Goal: Task Accomplishment & Management: Manage account settings

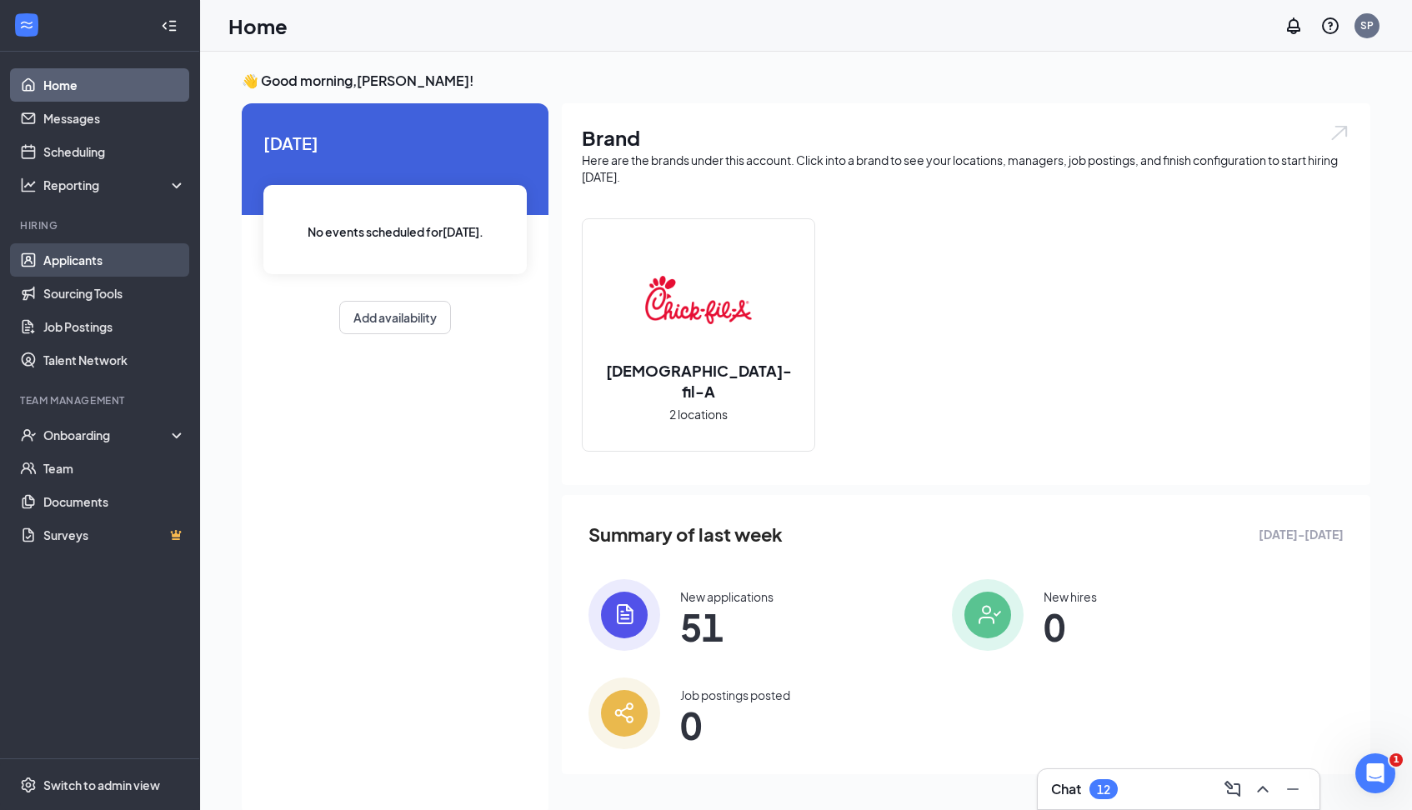
click at [80, 264] on link "Applicants" at bounding box center [114, 259] width 142 height 33
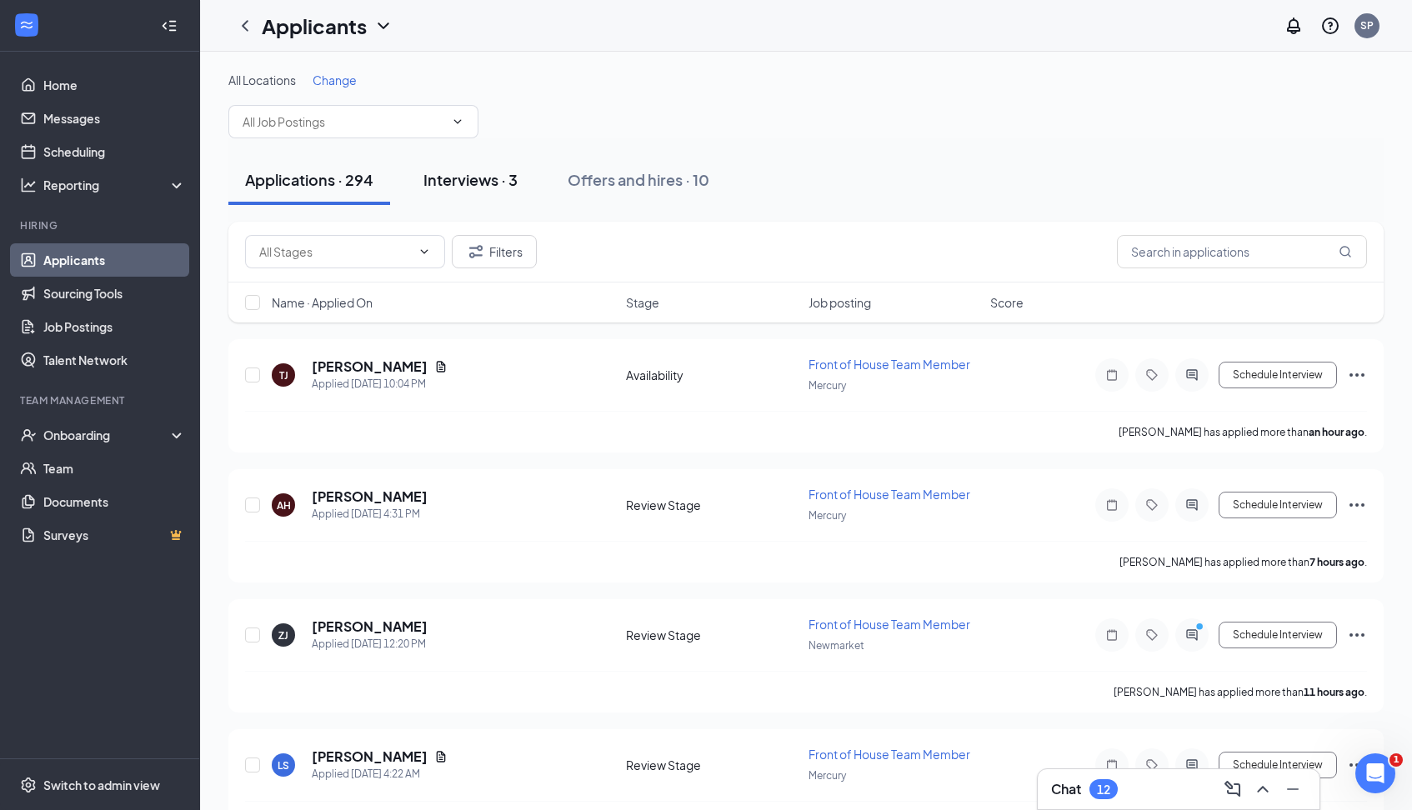
click at [469, 178] on div "Interviews · 3" at bounding box center [470, 179] width 94 height 21
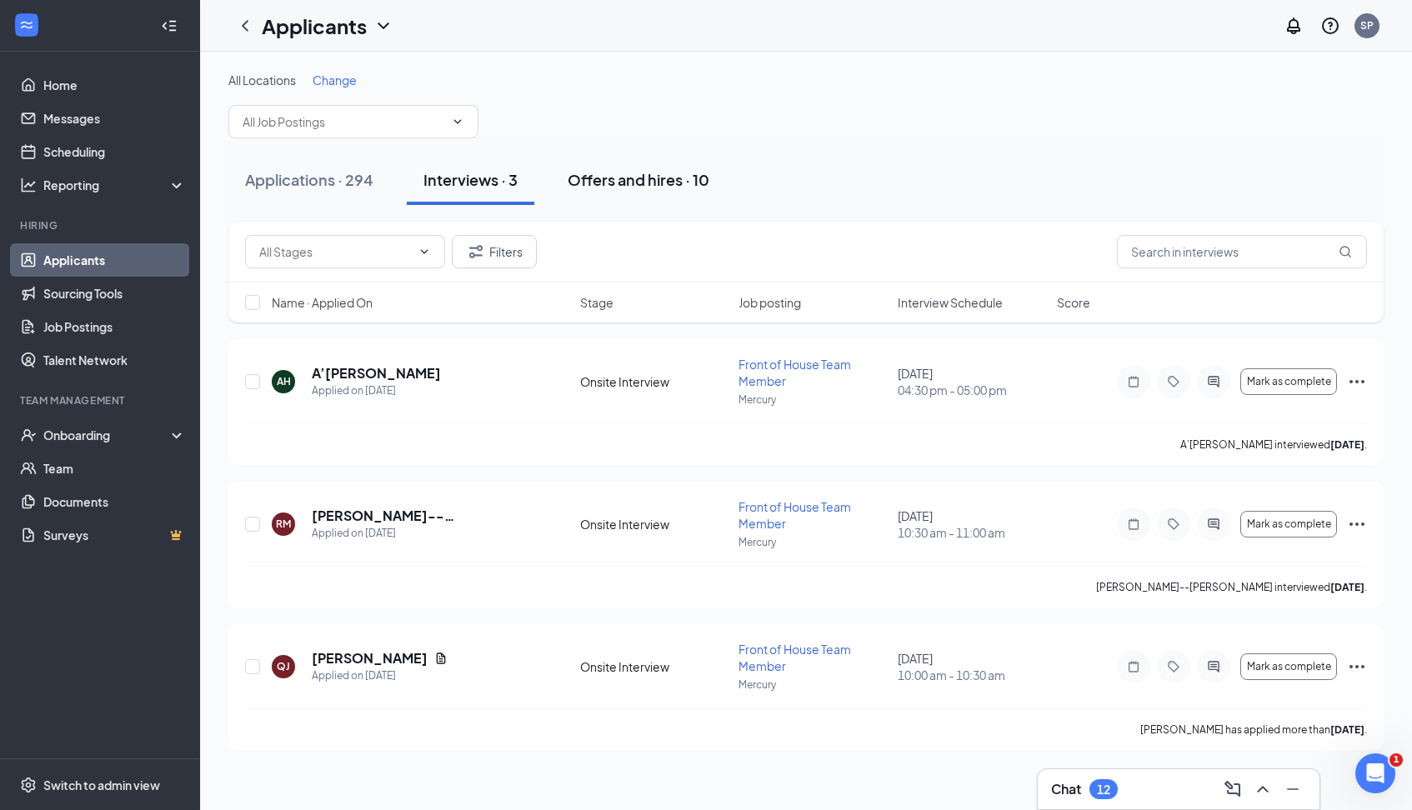
click at [617, 178] on div "Offers and hires · 10" at bounding box center [638, 179] width 142 height 21
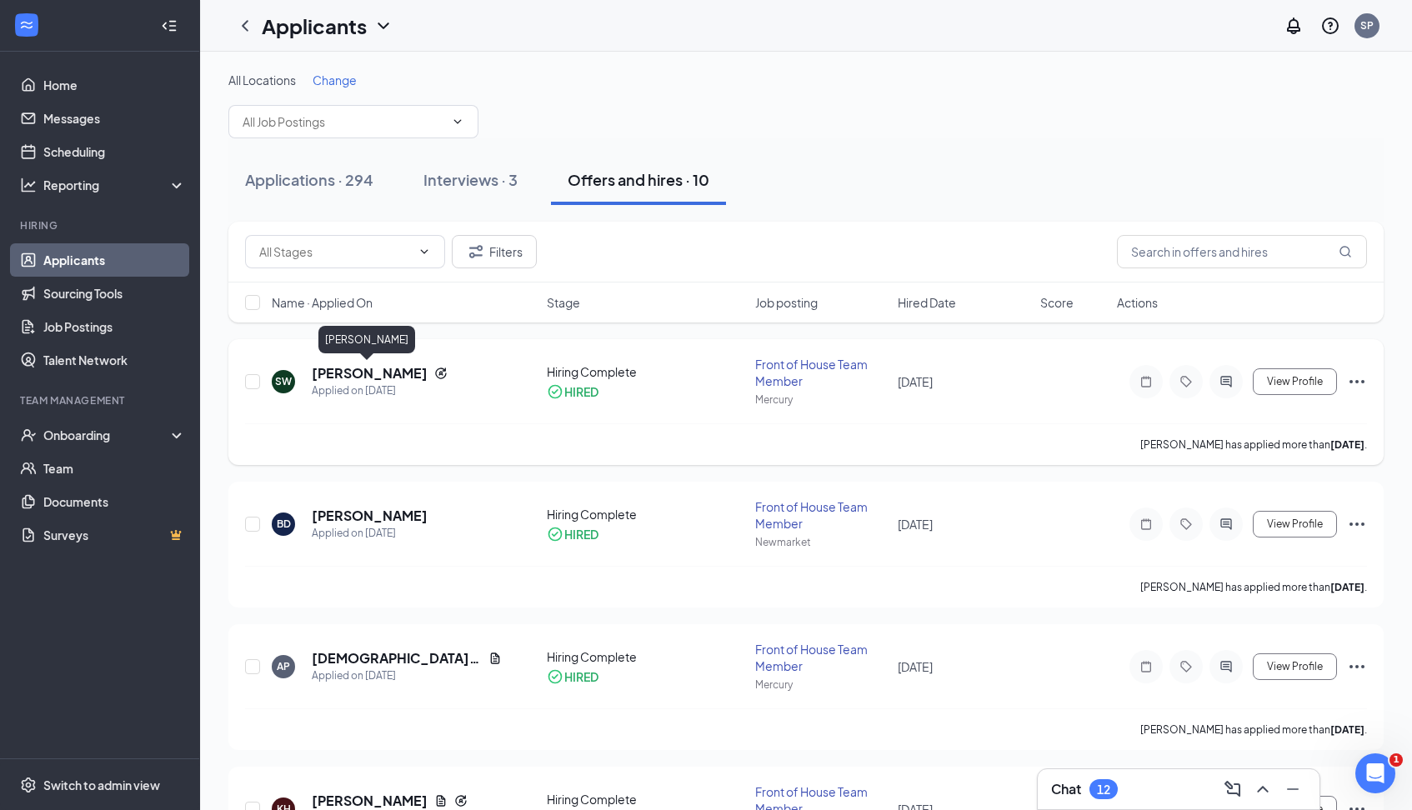
click at [337, 375] on h5 "[PERSON_NAME]" at bounding box center [370, 373] width 116 height 18
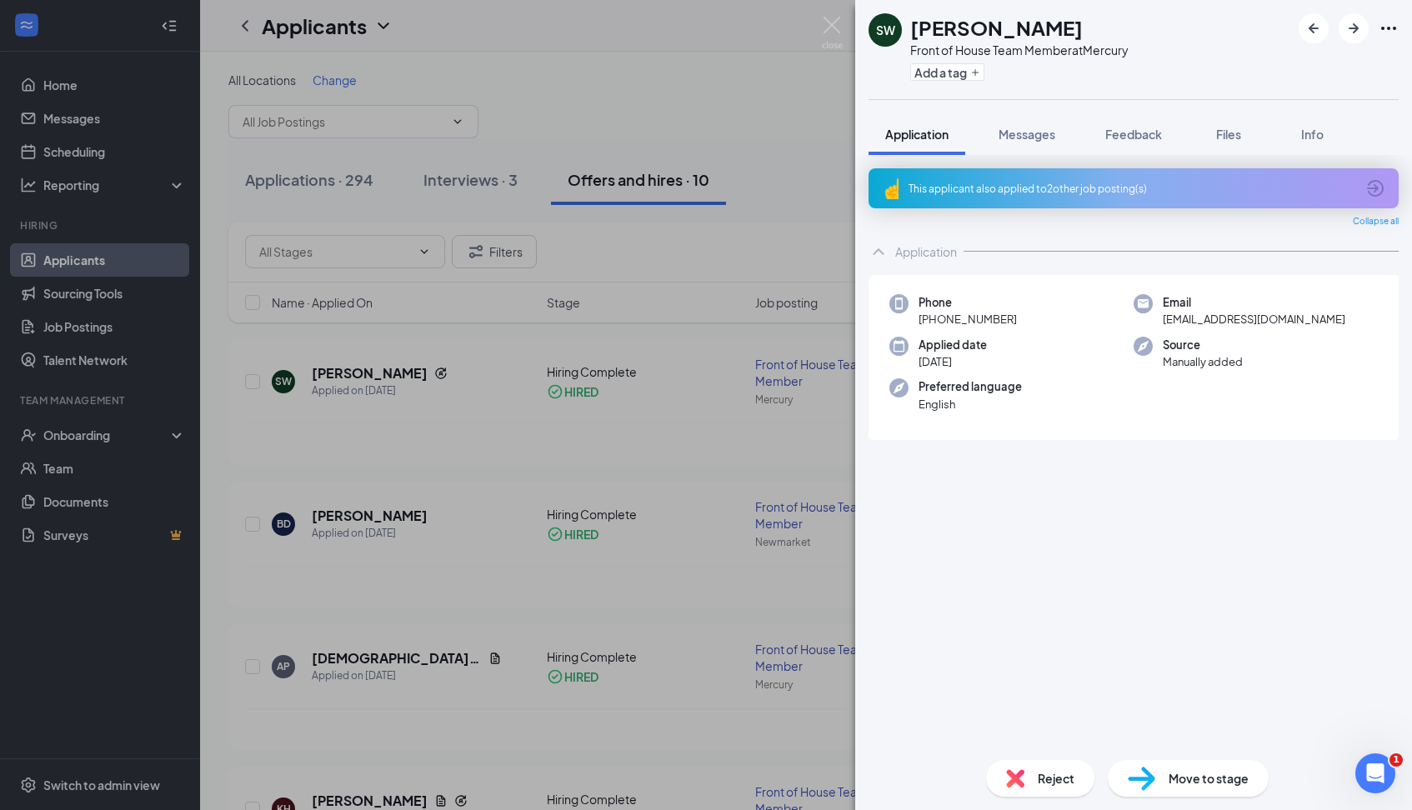
click at [342, 395] on div "SW [PERSON_NAME] Front of House Team Member at Mercury Add a tag Application Me…" at bounding box center [706, 405] width 1412 height 810
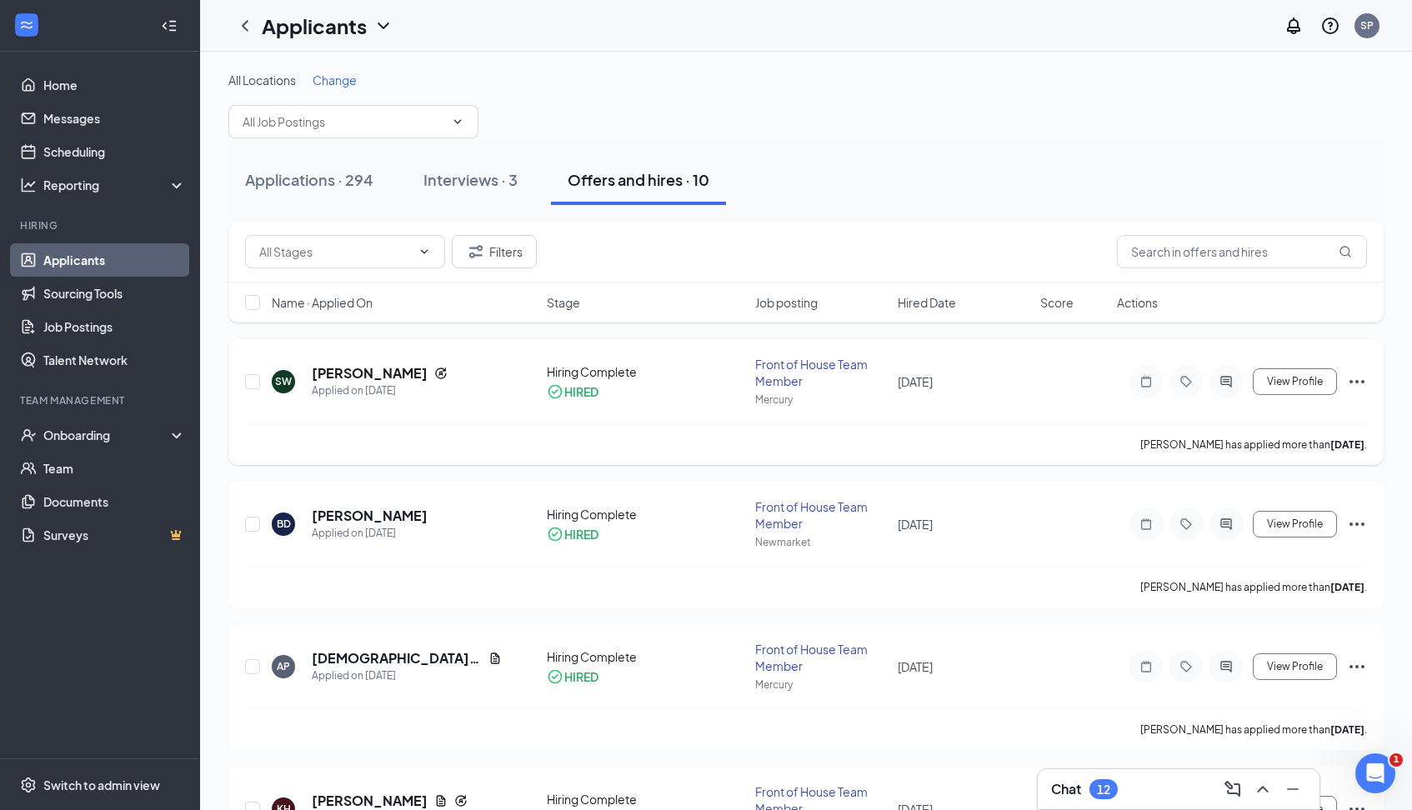
click at [287, 380] on div "SW" at bounding box center [283, 381] width 17 height 14
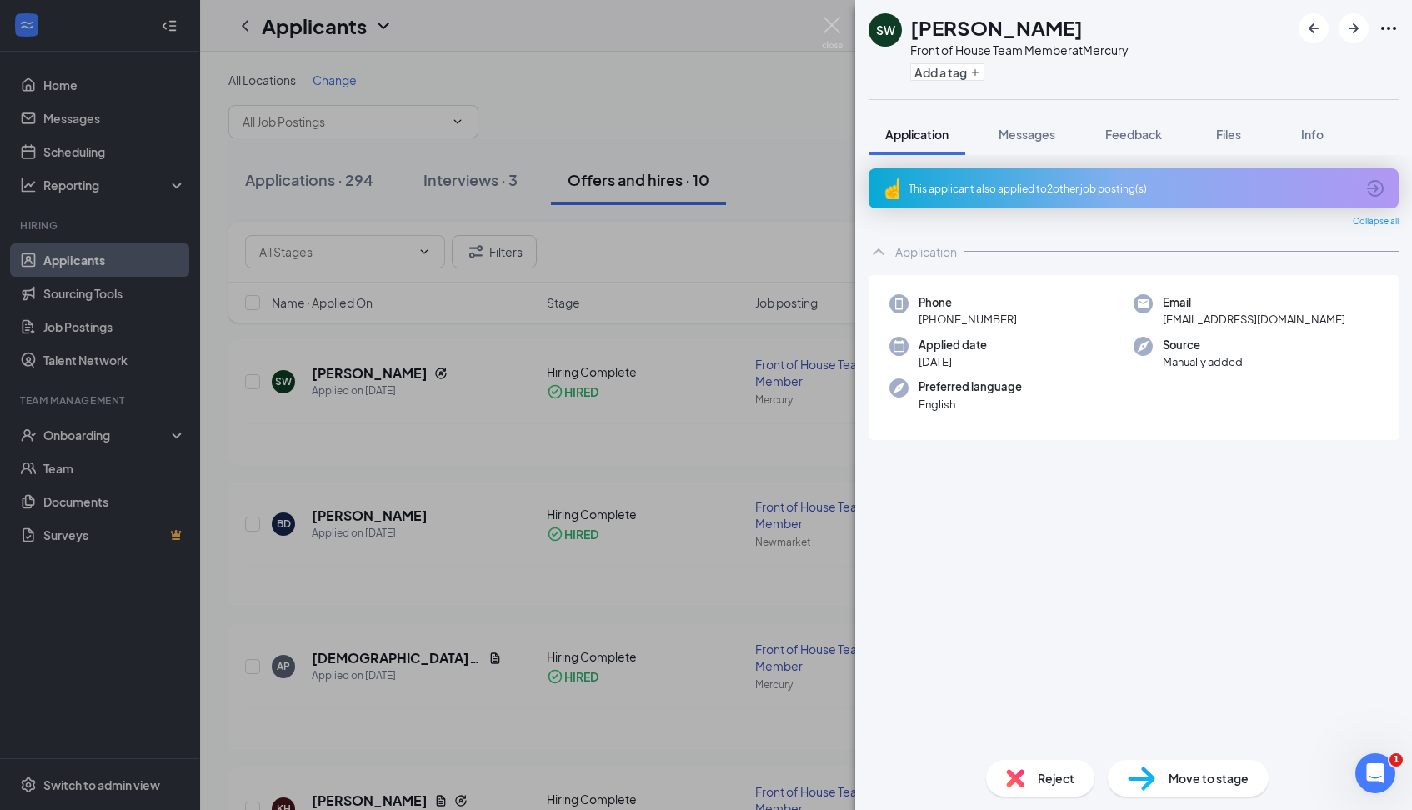
click at [1188, 775] on span "Move to stage" at bounding box center [1208, 778] width 80 height 18
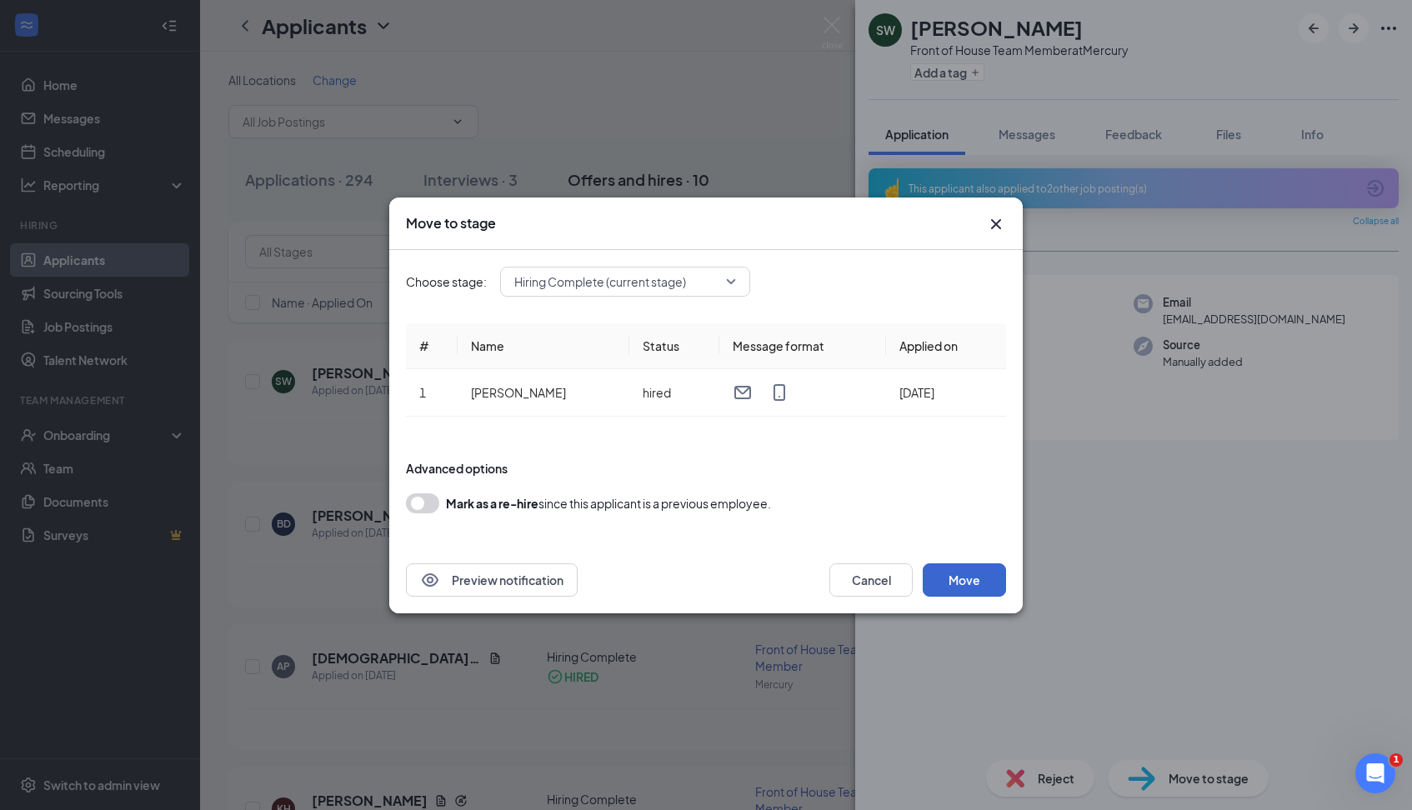
click at [980, 595] on button "Move" at bounding box center [963, 579] width 83 height 33
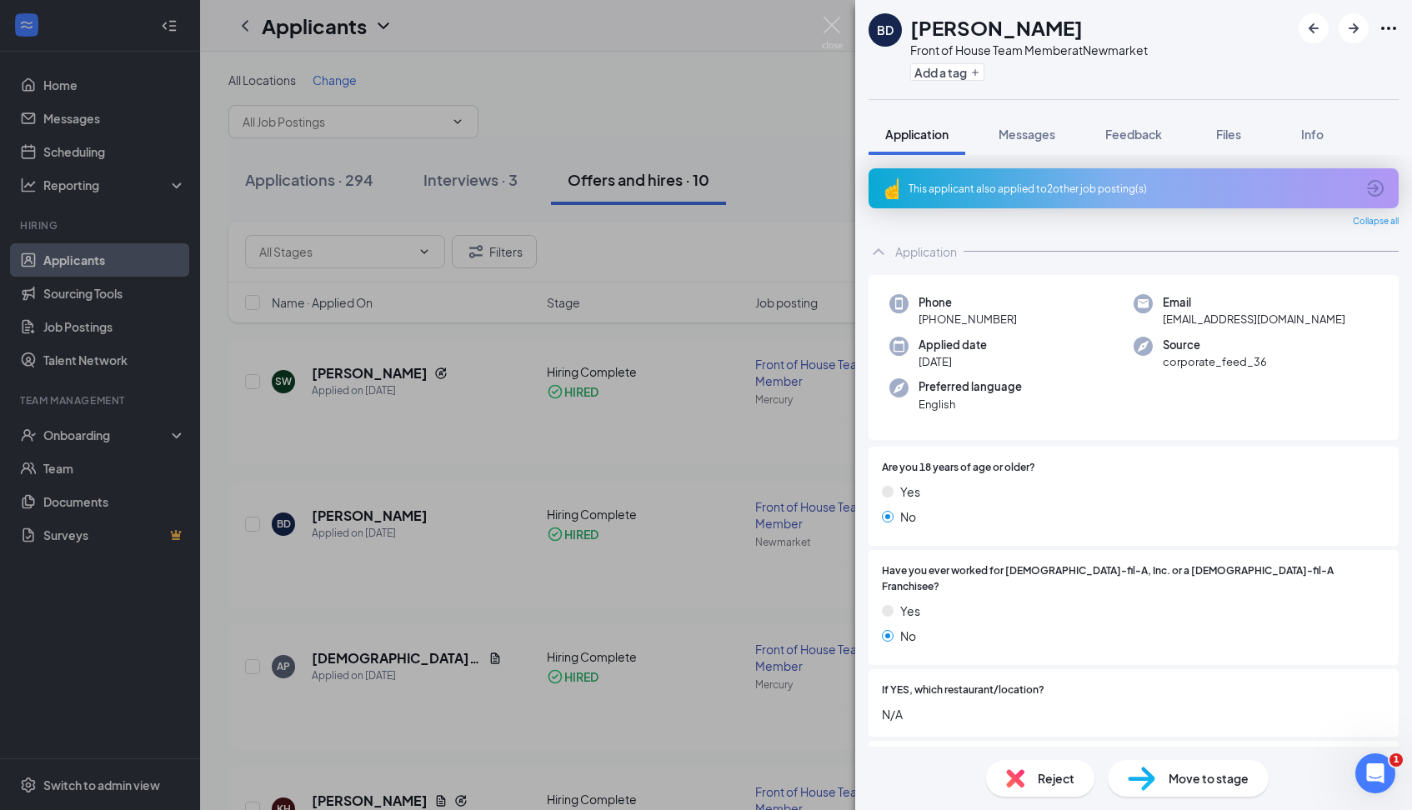
click at [84, 440] on div "BD Brooklyn [PERSON_NAME] Front of House Team Member at Newmarket Add a tag App…" at bounding box center [706, 405] width 1412 height 810
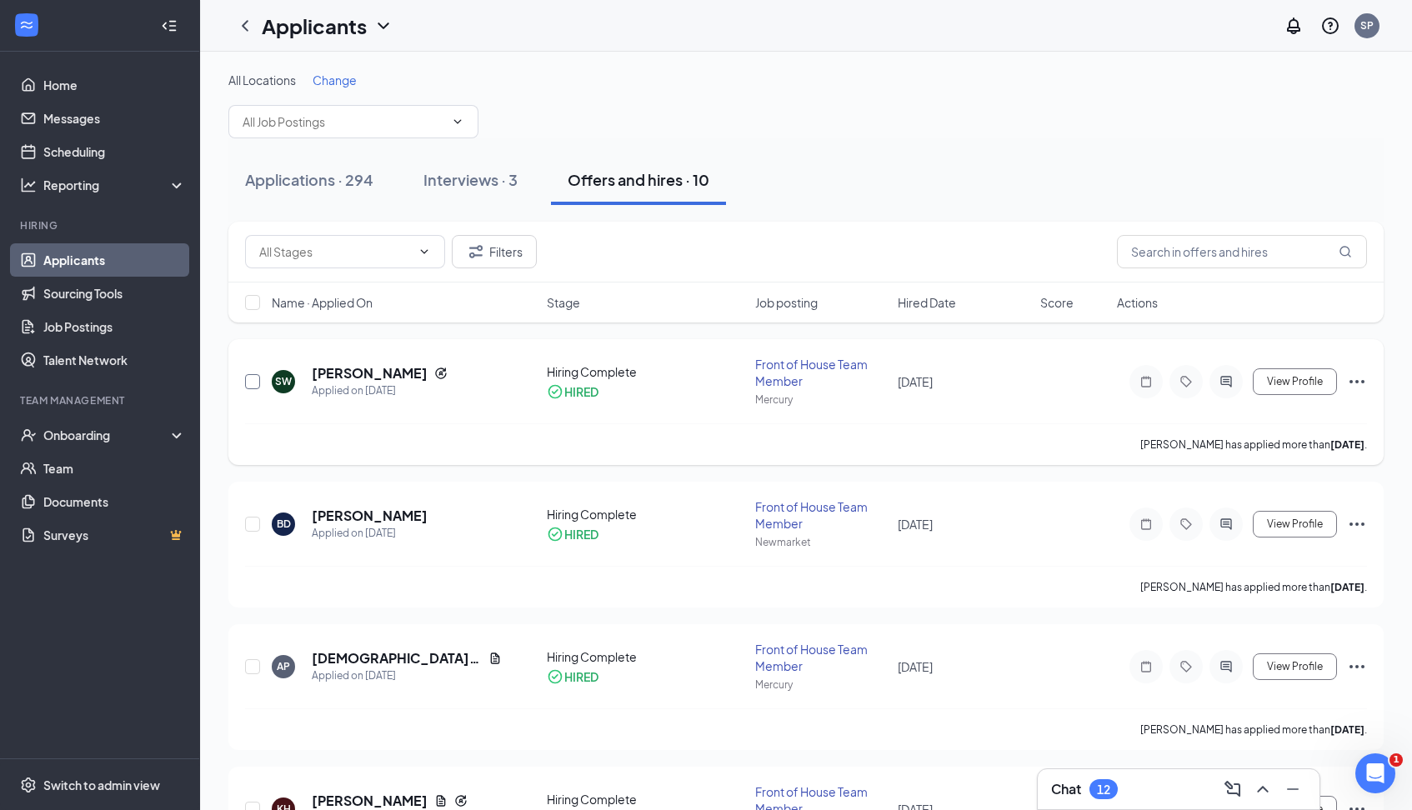
click at [251, 381] on input "checkbox" at bounding box center [252, 381] width 15 height 15
checkbox input "true"
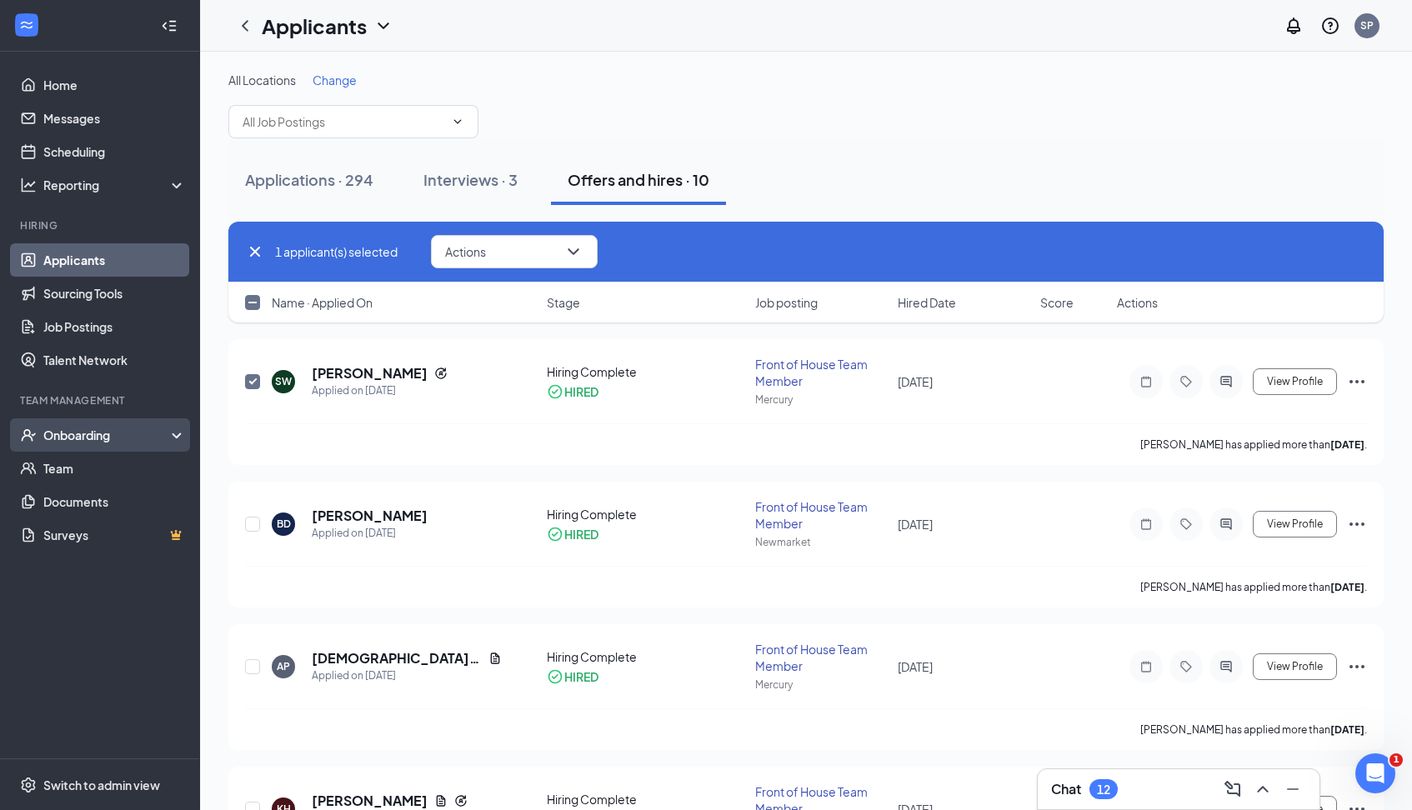
click at [111, 435] on div "Onboarding" at bounding box center [107, 435] width 128 height 17
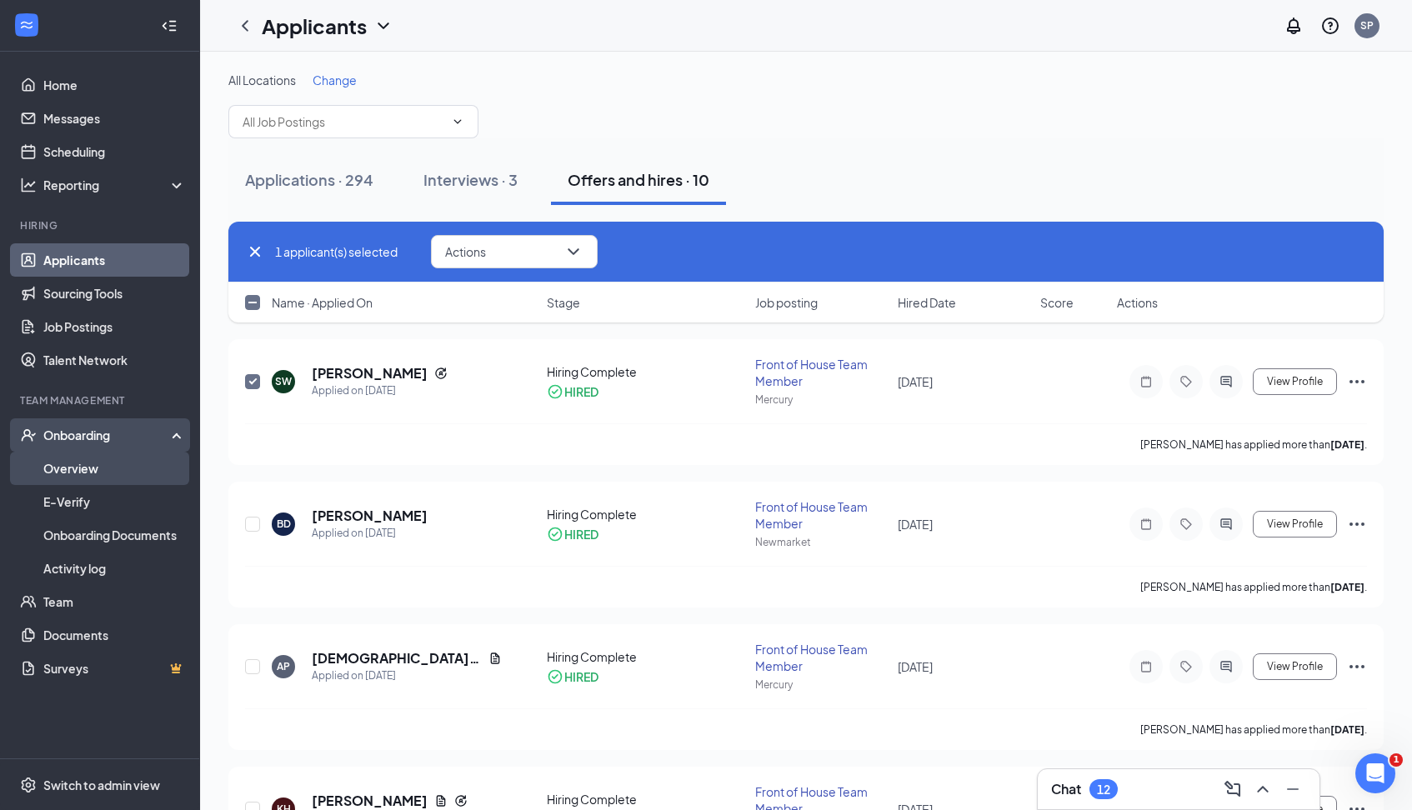
click at [101, 468] on link "Overview" at bounding box center [114, 468] width 142 height 33
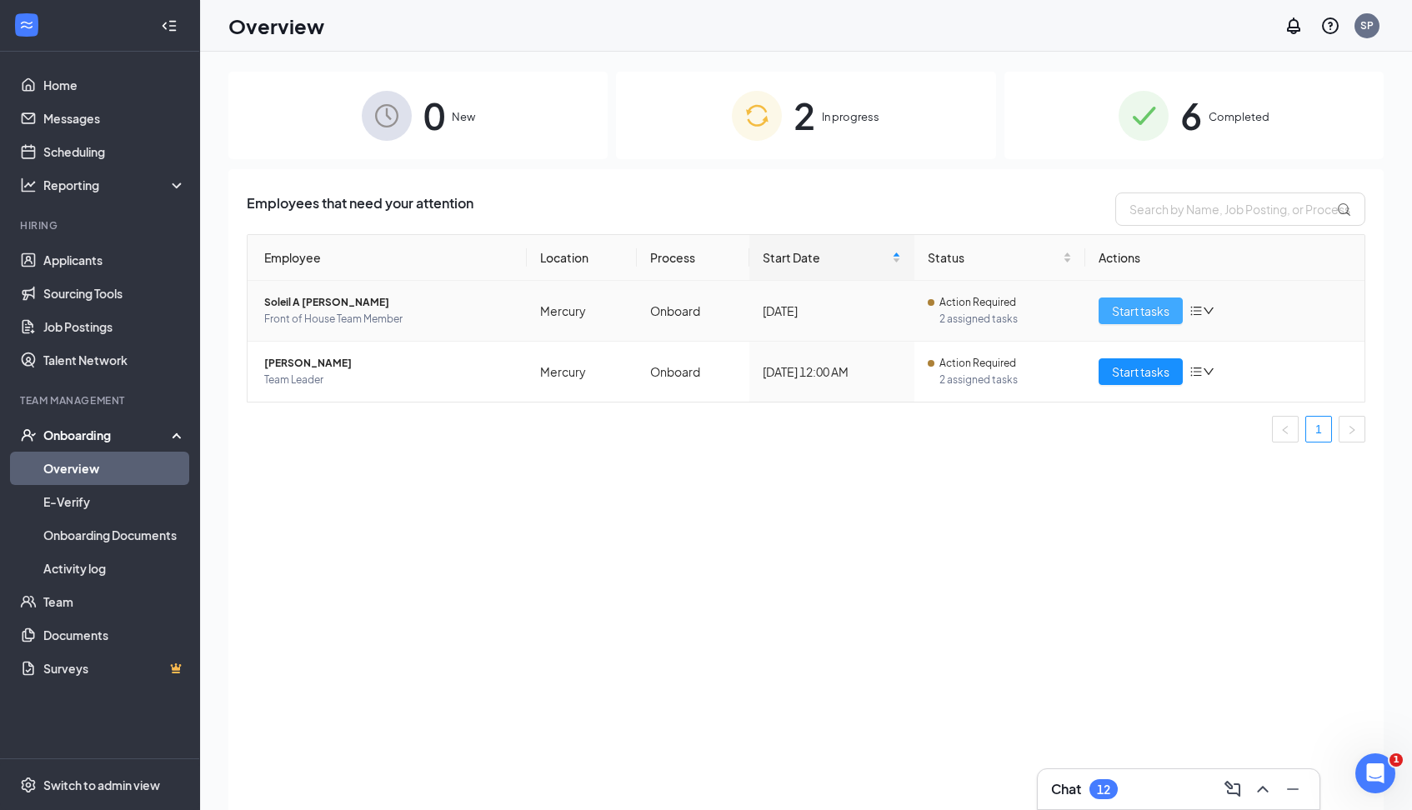
click at [1132, 313] on span "Start tasks" at bounding box center [1140, 311] width 57 height 18
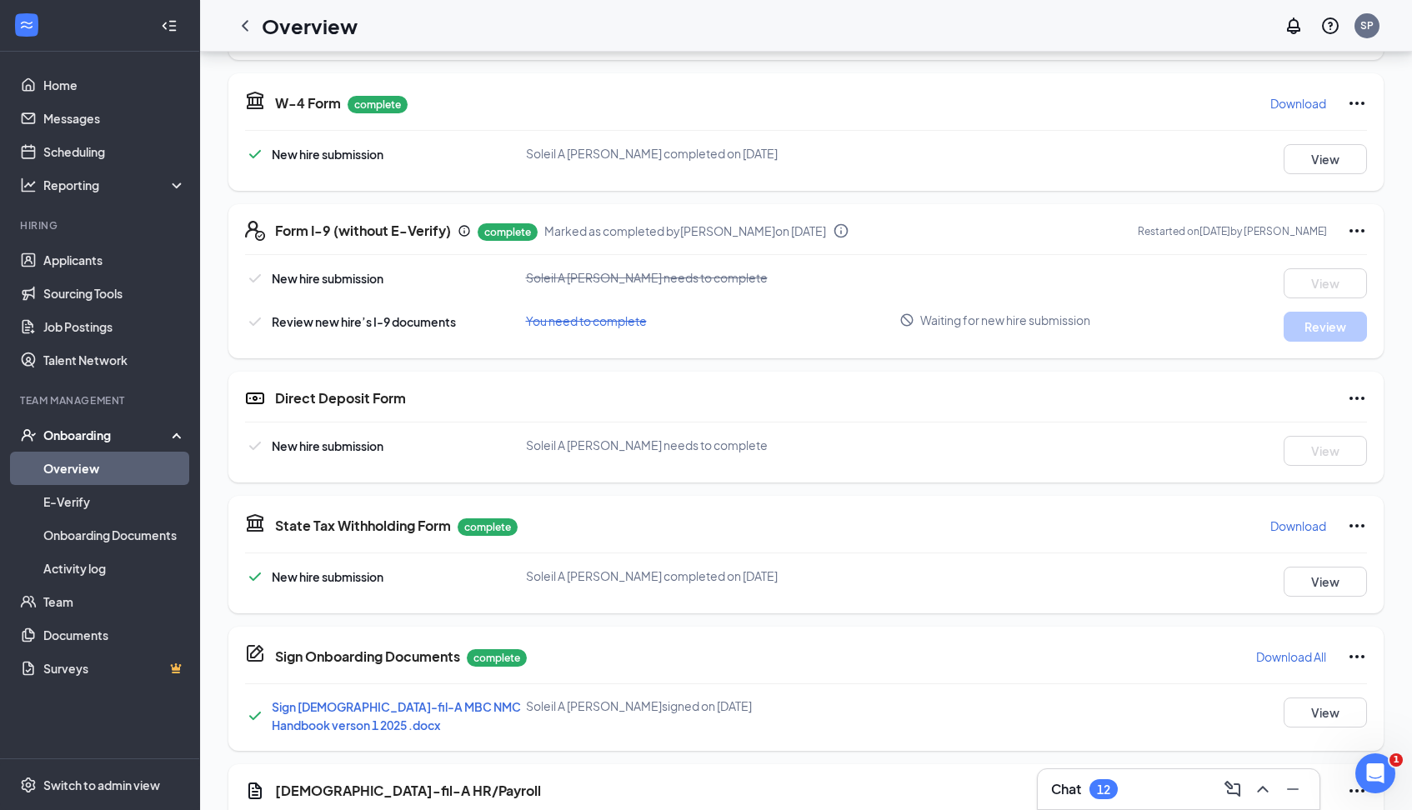
scroll to position [323, 0]
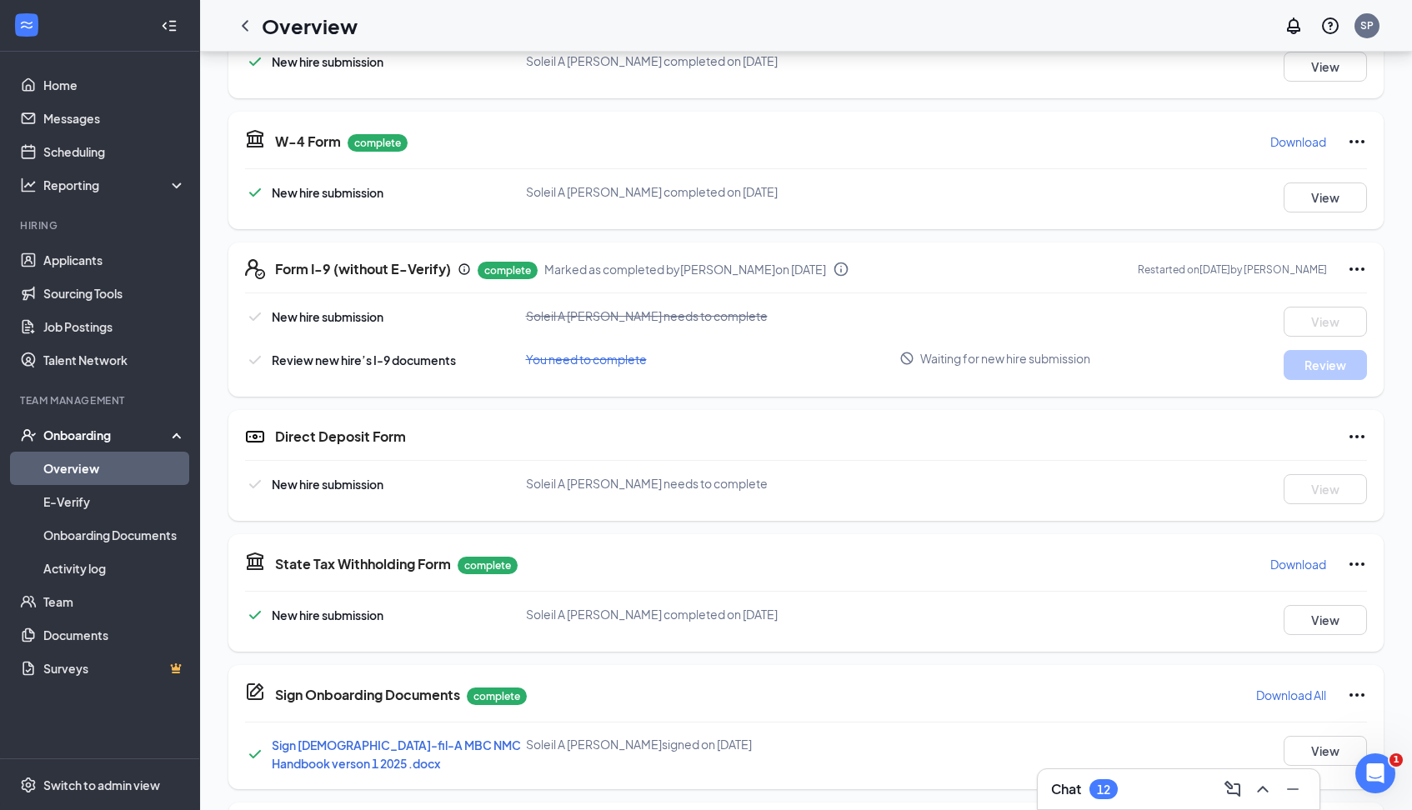
click at [1000, 301] on div "Form I-9 (without E-Verify) complete Marked as completed by [PERSON_NAME] on [D…" at bounding box center [805, 319] width 1155 height 154
click at [434, 360] on span "Review new hire’s I-9 documents" at bounding box center [364, 359] width 184 height 15
click at [350, 323] on span "New hire submission" at bounding box center [328, 316] width 112 height 15
click at [702, 267] on span "Marked as completed by [PERSON_NAME] on [DATE]" at bounding box center [685, 269] width 282 height 15
click at [506, 271] on p "complete" at bounding box center [507, 270] width 60 height 17
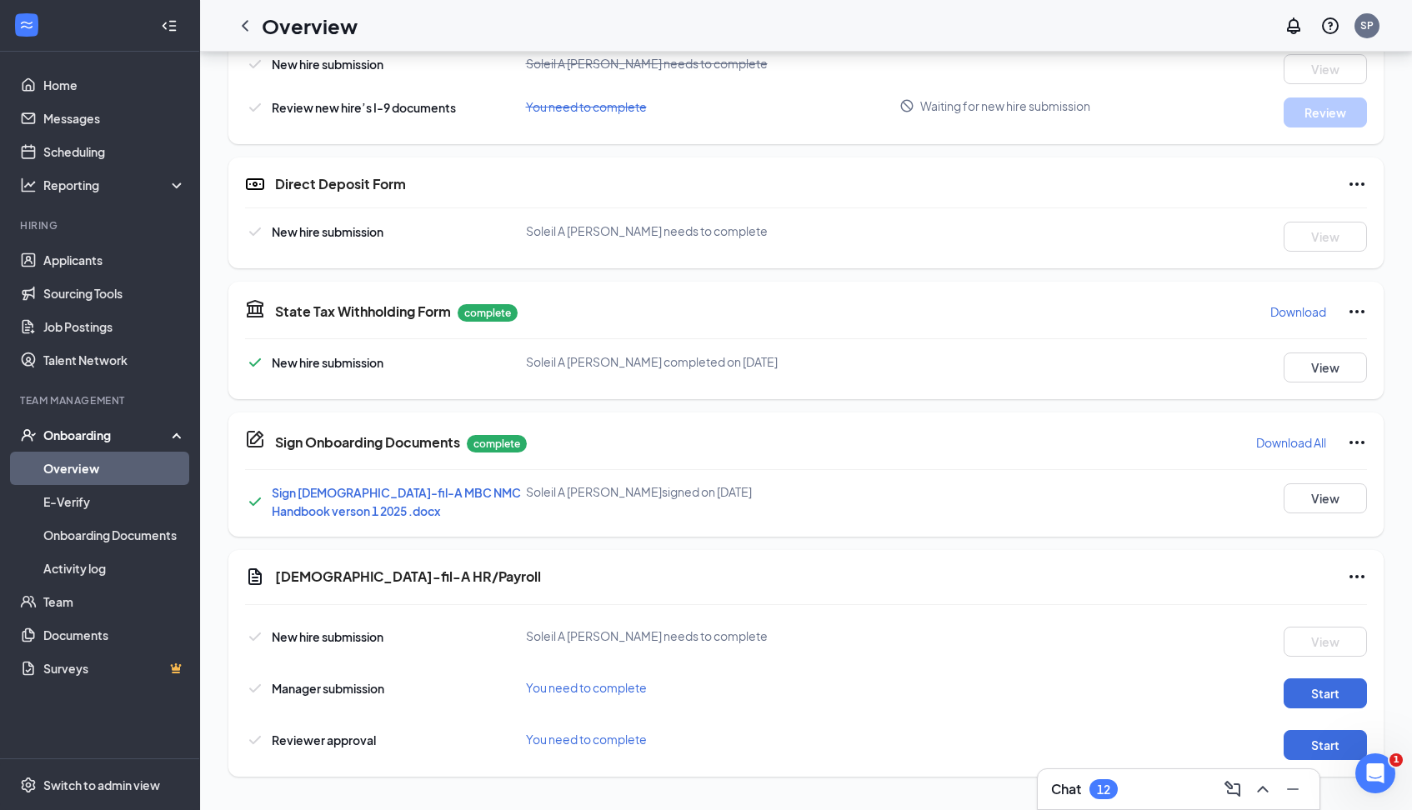
scroll to position [576, 0]
click at [1305, 497] on button "View" at bounding box center [1324, 498] width 83 height 30
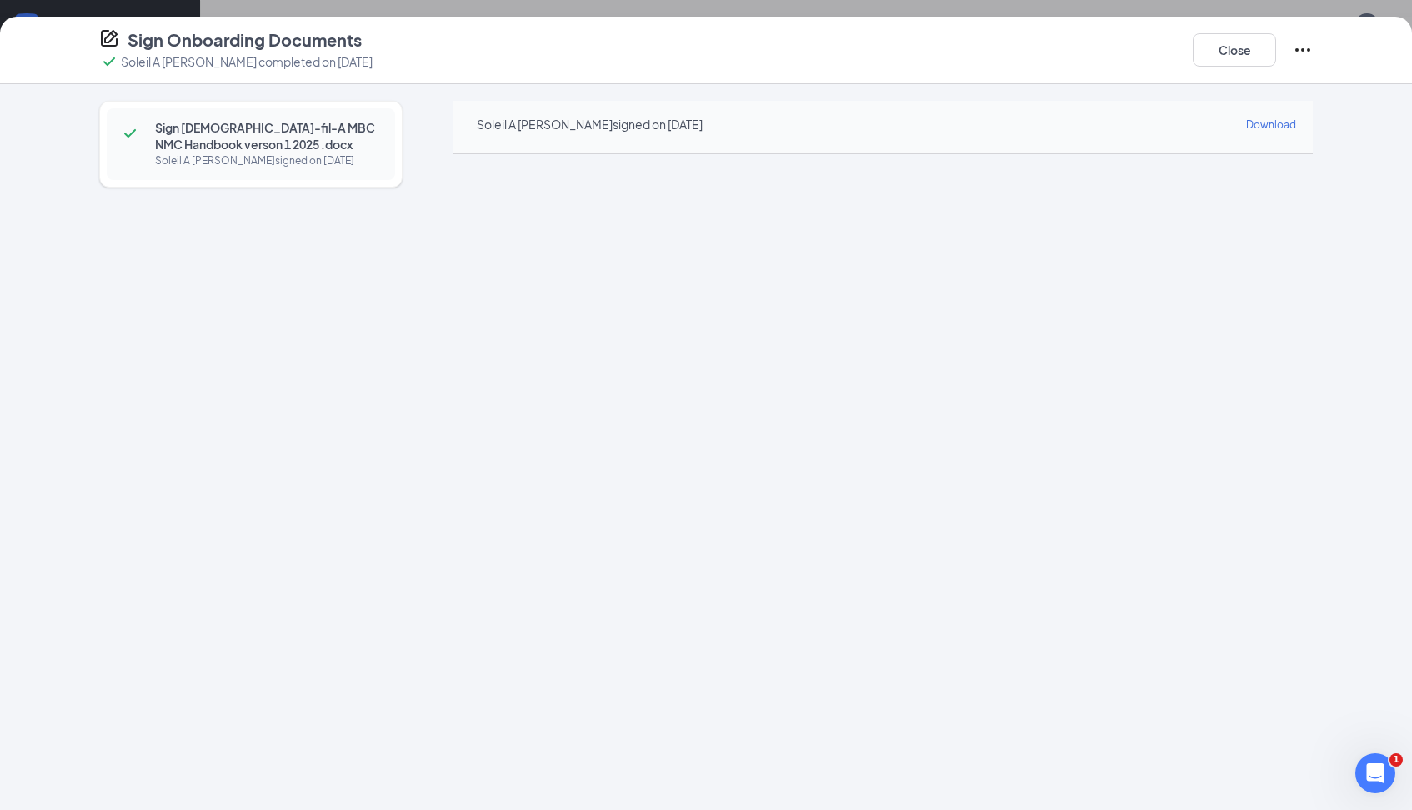
click at [445, 449] on div "Sign [DEMOGRAPHIC_DATA]-fil-A MBC NMC Handbook verson 1 2025 .docx [PERSON_NAME…" at bounding box center [705, 416] width 1213 height 631
click at [730, 152] on div "[PERSON_NAME] signed on [DATE] Download" at bounding box center [882, 127] width 859 height 53
click at [221, 45] on h4 "Sign Onboarding Documents" at bounding box center [244, 39] width 234 height 23
